Goal: Check status: Check status

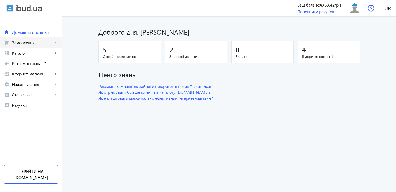
click at [25, 45] on span "Замовлення" at bounding box center [32, 42] width 41 height 5
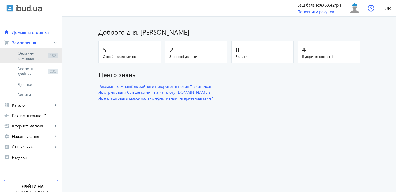
click at [27, 52] on span "Онлайн-замовлення" at bounding box center [32, 55] width 28 height 10
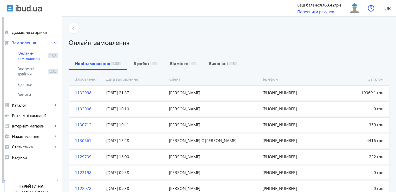
click at [86, 110] on span "1132006" at bounding box center [88, 109] width 31 height 6
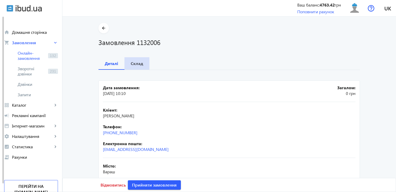
click at [134, 68] on span "Склад" at bounding box center [137, 63] width 12 height 12
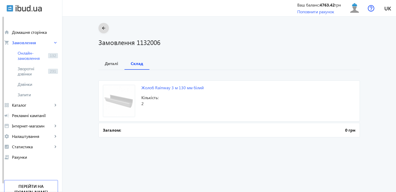
click at [100, 28] on mat-icon "arrow_back" at bounding box center [103, 28] width 6 height 6
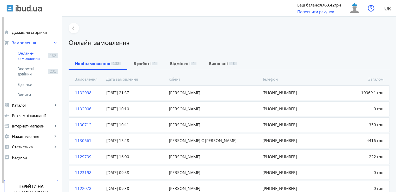
click at [110, 88] on mat-card "1132098 [PERSON_NAME] Загалом 10369.1 грн [DATE] 21:37 [PHONE_NUMBER]" at bounding box center [229, 92] width 321 height 15
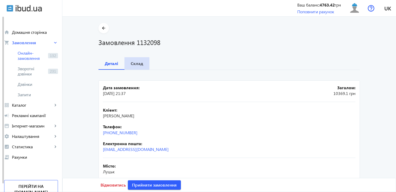
click at [141, 65] on div "Склад" at bounding box center [136, 63] width 25 height 12
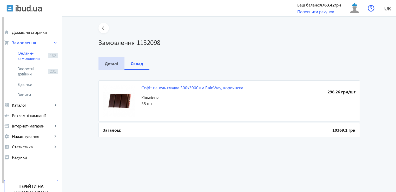
click at [114, 67] on span "Деталі" at bounding box center [112, 63] width 14 height 12
